Goal: Use online tool/utility: Utilize a website feature to perform a specific function

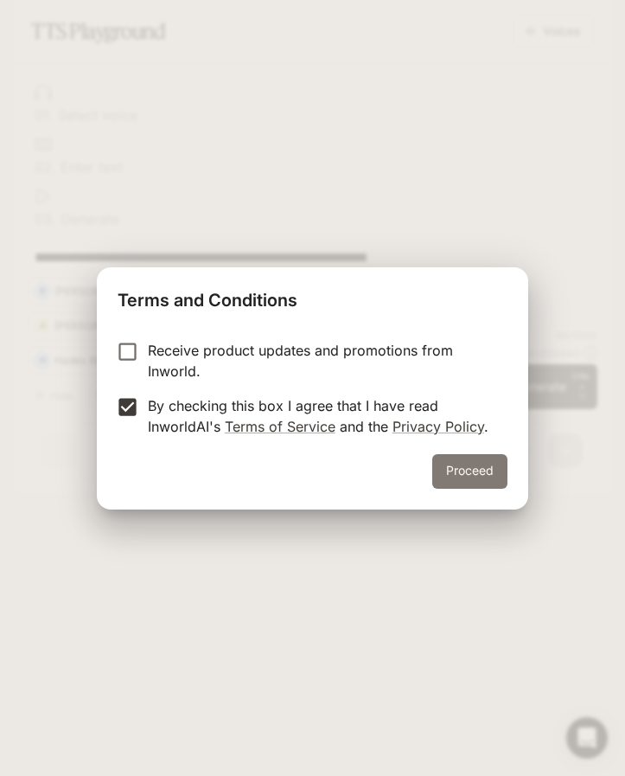
click at [462, 471] on button "Proceed" at bounding box center [469, 471] width 75 height 35
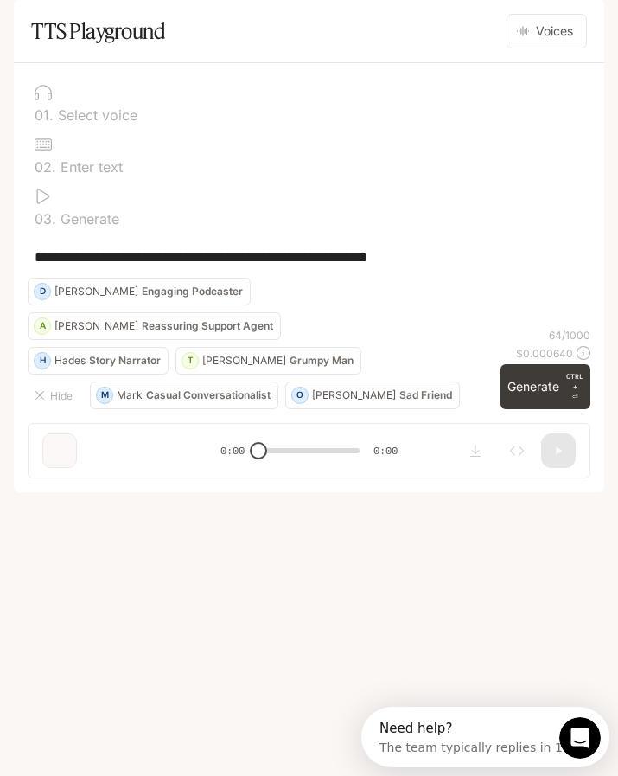
click at [427, 409] on div "Hide M [PERSON_NAME] Conversationalist O [PERSON_NAME] Friend [PERSON_NAME] Sto…" at bounding box center [261, 343] width 466 height 131
click at [81, 122] on p "Select voice" at bounding box center [96, 115] width 84 height 14
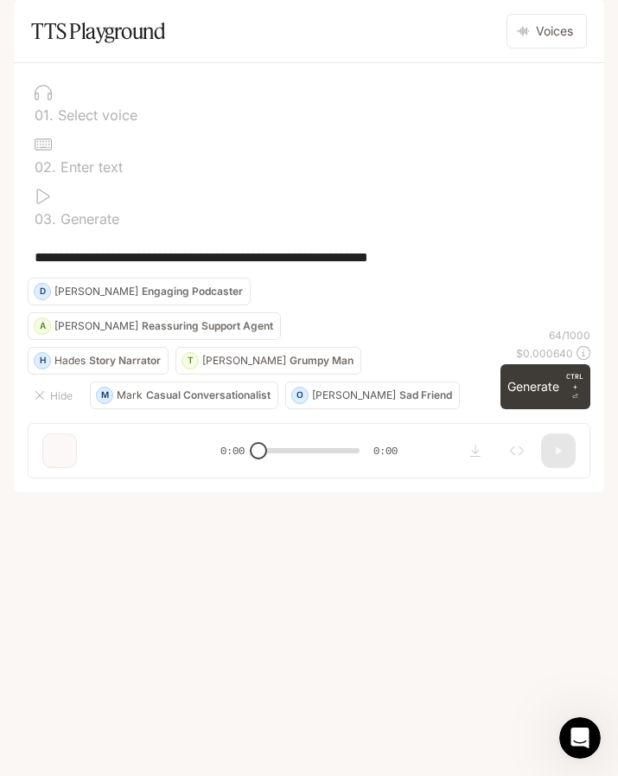
drag, startPoint x: 37, startPoint y: 303, endPoint x: 475, endPoint y: 310, distance: 437.6
click at [475, 267] on textarea "**********" at bounding box center [309, 257] width 549 height 20
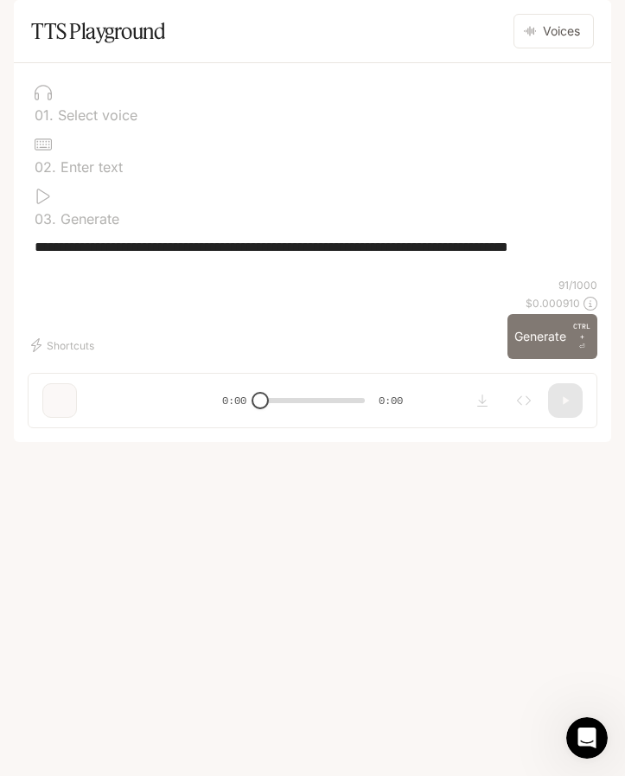
type textarea "**********"
click at [518, 359] on button "Generate CTRL + ⏎" at bounding box center [553, 336] width 90 height 45
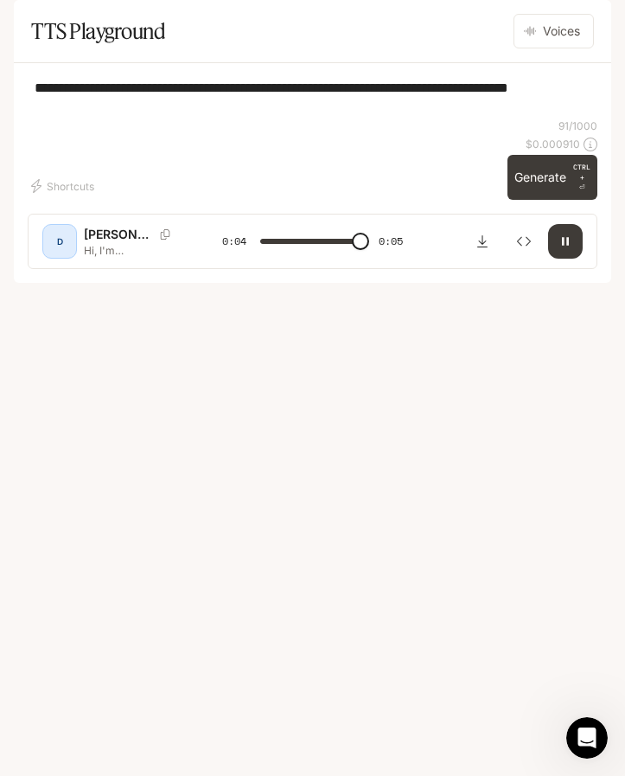
type input "*"
click at [31, 23] on icon "open drawer" at bounding box center [30, 24] width 16 height 12
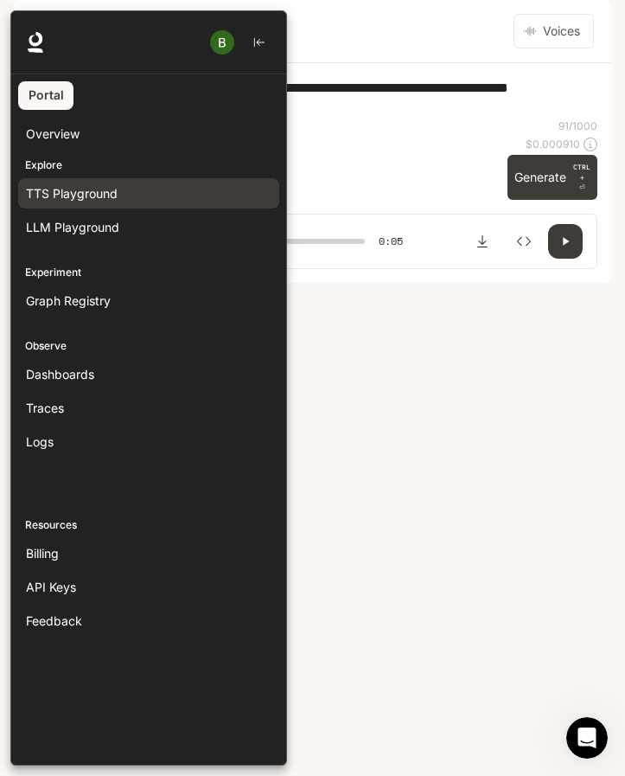
click at [370, 432] on div at bounding box center [322, 387] width 625 height 755
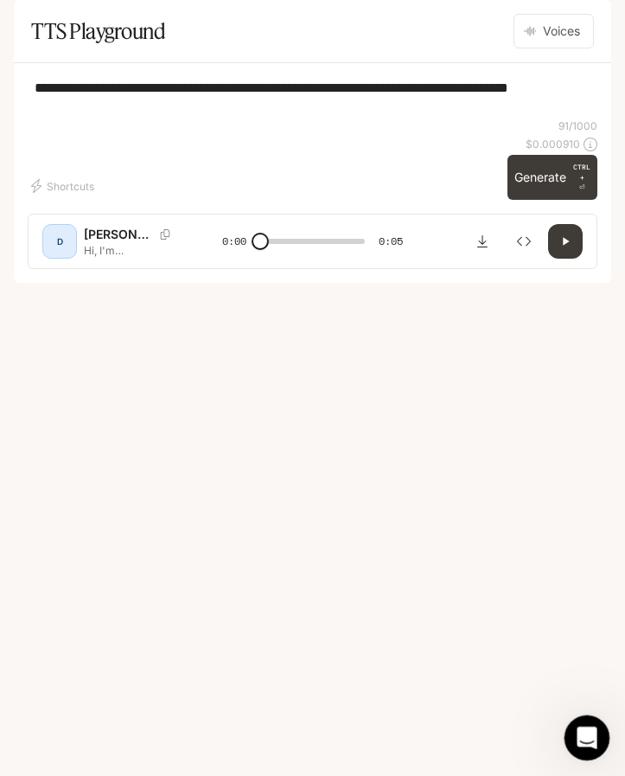
click at [589, 732] on icon "Open Intercom Messenger" at bounding box center [585, 735] width 29 height 29
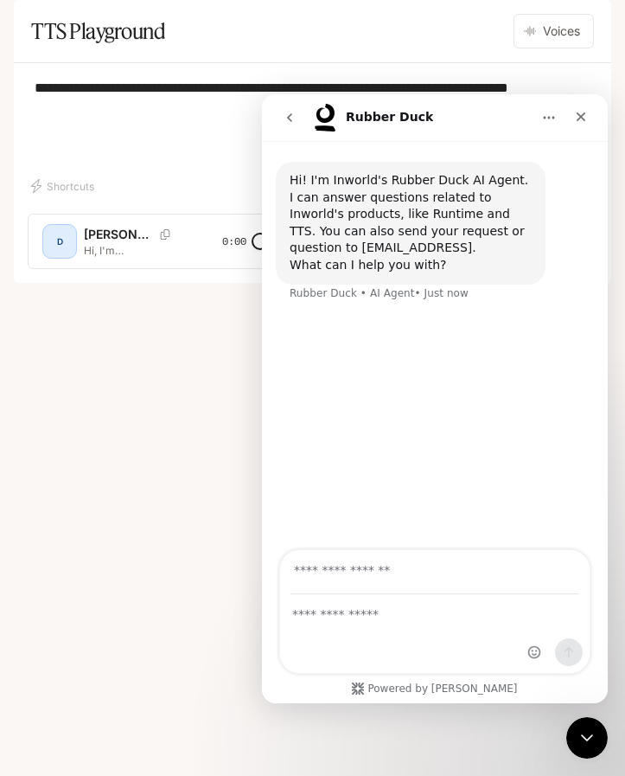
click at [418, 624] on div "Intercom messenger" at bounding box center [435, 634] width 310 height 78
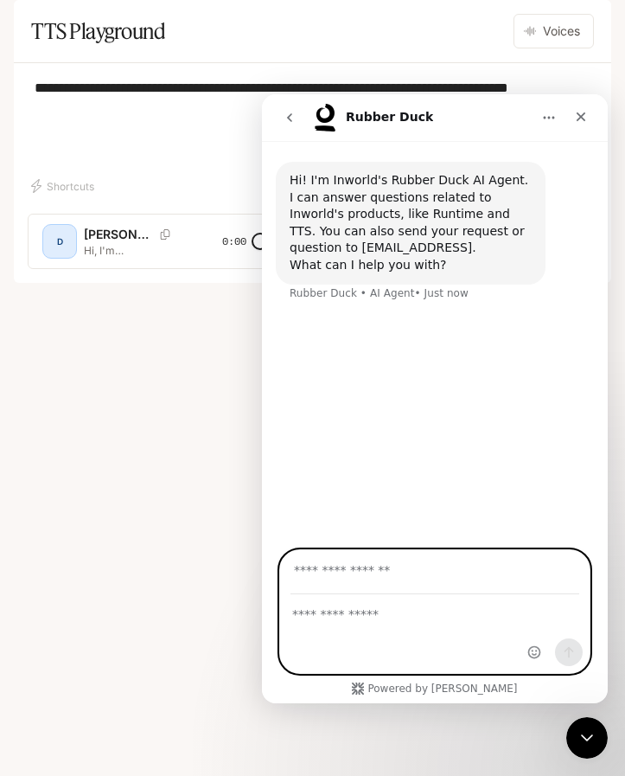
click at [407, 617] on textarea "Ask a question…" at bounding box center [435, 609] width 310 height 29
type textarea "**********"
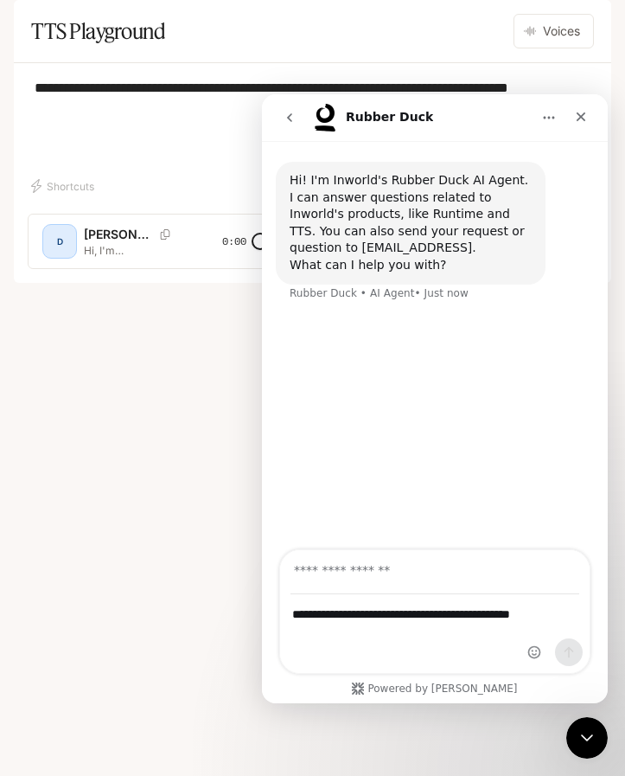
click at [151, 118] on div "**********" at bounding box center [313, 98] width 570 height 42
click at [555, 122] on icon "Home" at bounding box center [549, 118] width 14 height 14
click at [577, 112] on icon "Close" at bounding box center [581, 117] width 14 height 14
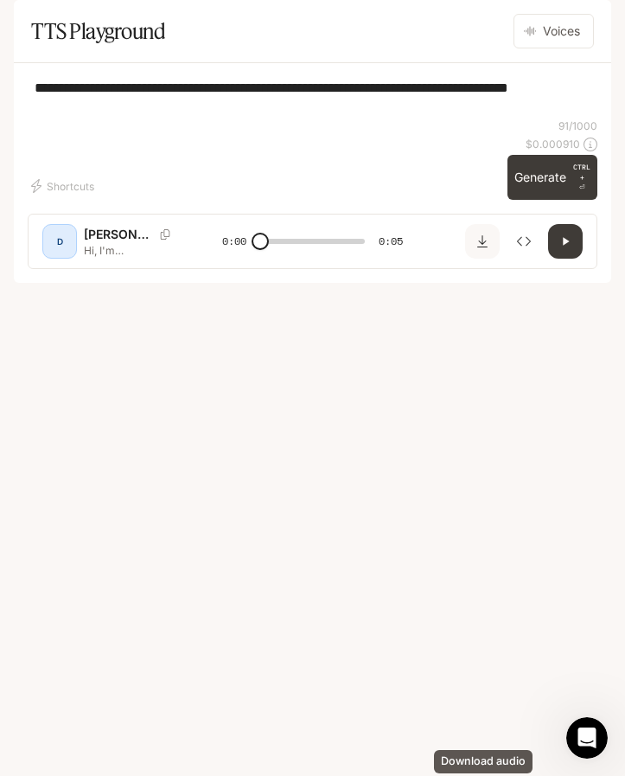
click at [483, 259] on button "Download audio" at bounding box center [482, 241] width 35 height 35
click at [28, 25] on icon "open drawer" at bounding box center [29, 24] width 17 height 17
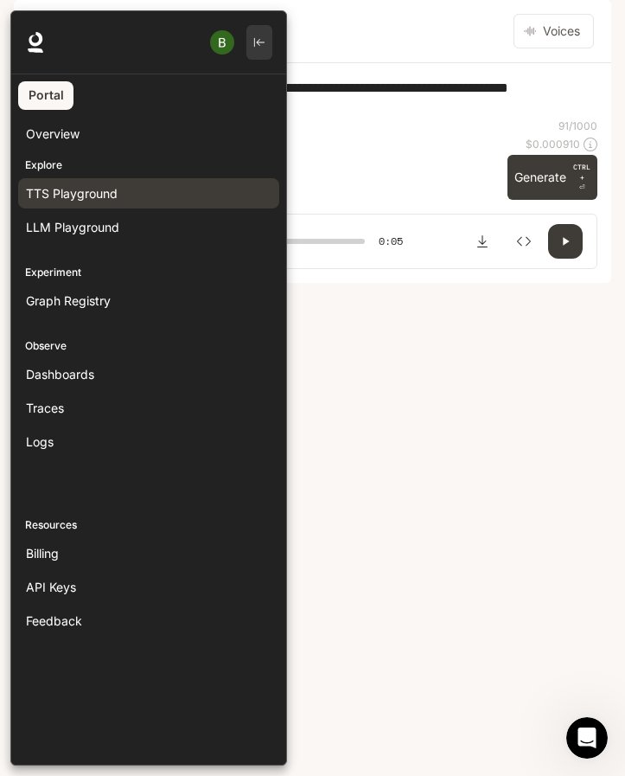
click at [255, 42] on icon "button" at bounding box center [259, 42] width 12 height 12
click at [80, 192] on span "TTS Playground" at bounding box center [72, 193] width 92 height 18
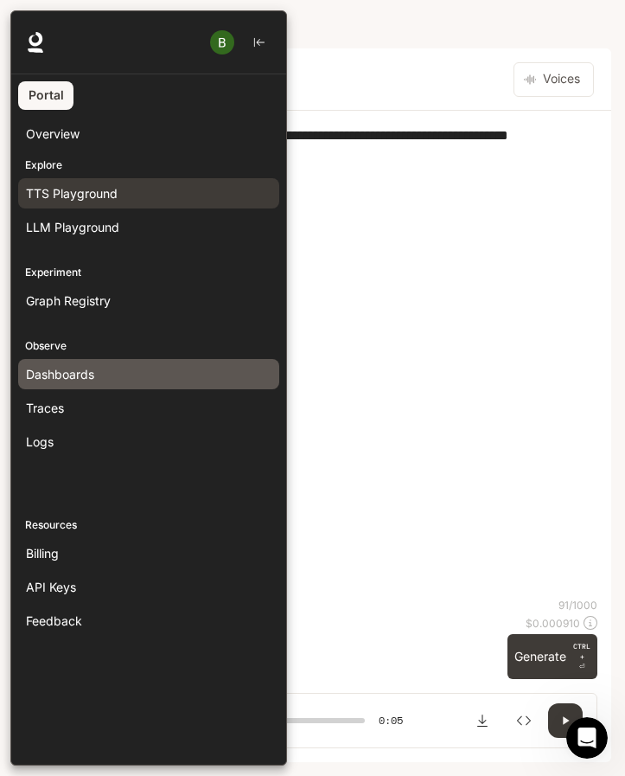
click at [75, 373] on span "Dashboards" at bounding box center [60, 374] width 68 height 18
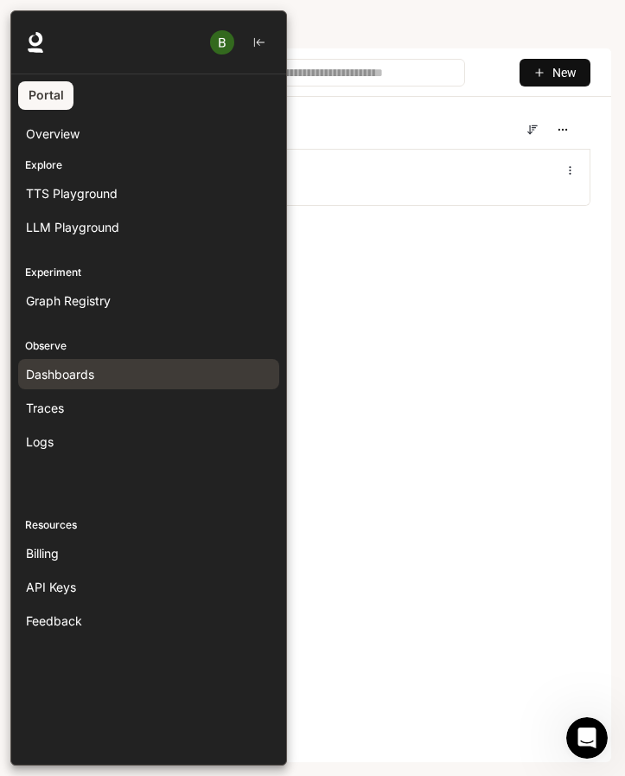
click at [369, 330] on div at bounding box center [322, 387] width 625 height 755
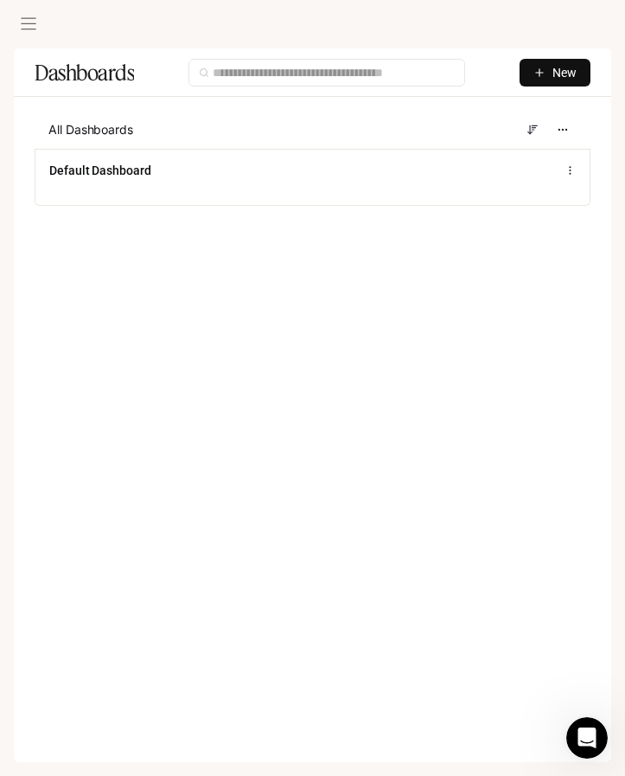
click at [564, 68] on span "New" at bounding box center [565, 72] width 24 height 19
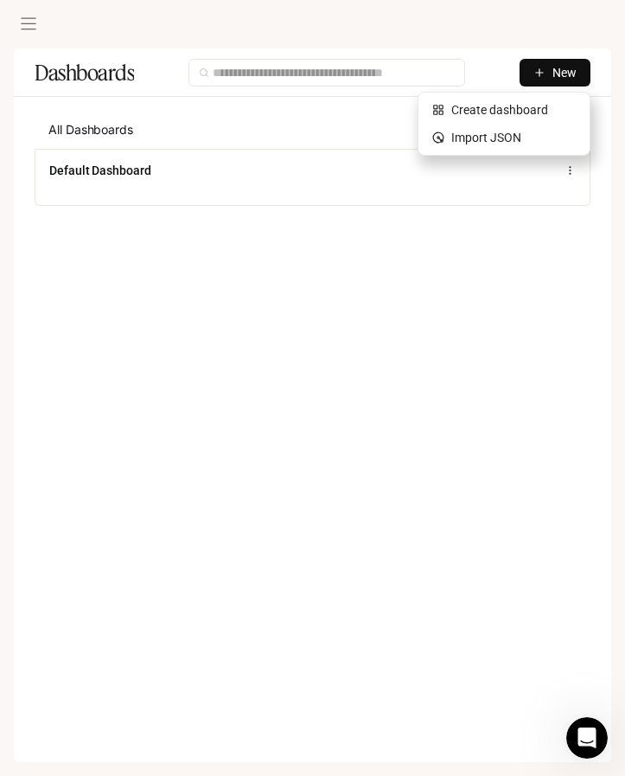
click at [347, 376] on main "Dashboards New All Dashboards Default Dashboard" at bounding box center [313, 380] width 598 height 665
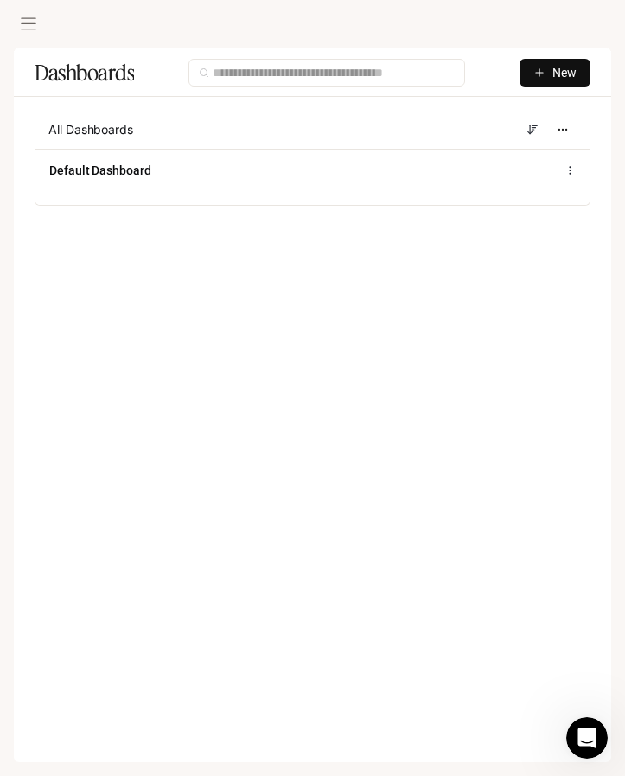
click at [402, 313] on main "Dashboards New All Dashboards Default Dashboard" at bounding box center [313, 380] width 598 height 665
